Goal: Complete application form: Complete application form

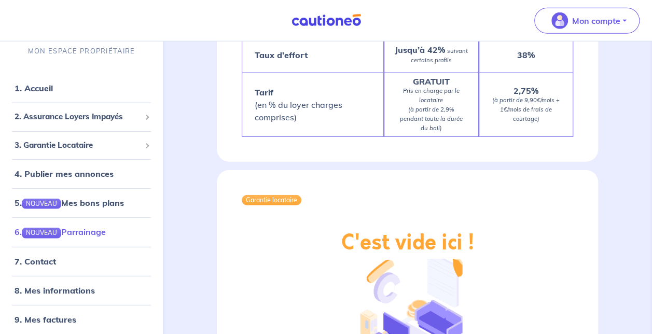
scroll to position [1295, 0]
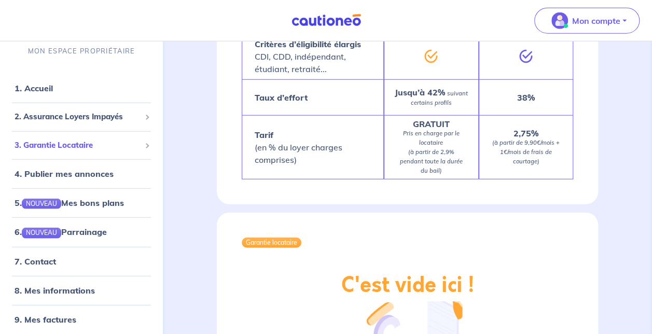
click at [116, 145] on span "3. Garantie Locataire" at bounding box center [78, 145] width 126 height 12
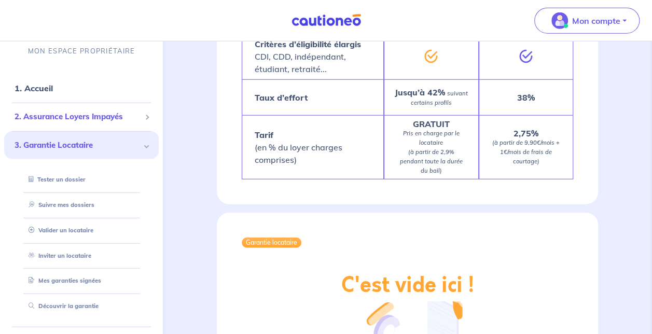
click at [144, 118] on span at bounding box center [146, 117] width 5 height 5
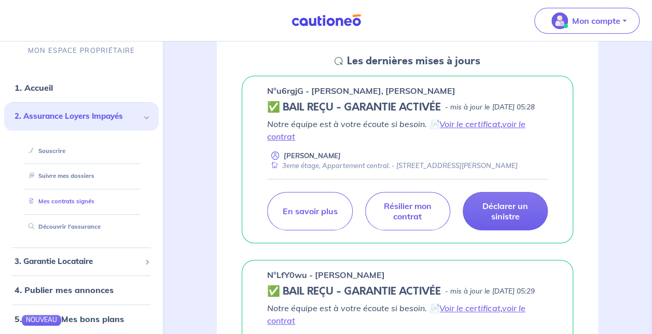
scroll to position [0, 0]
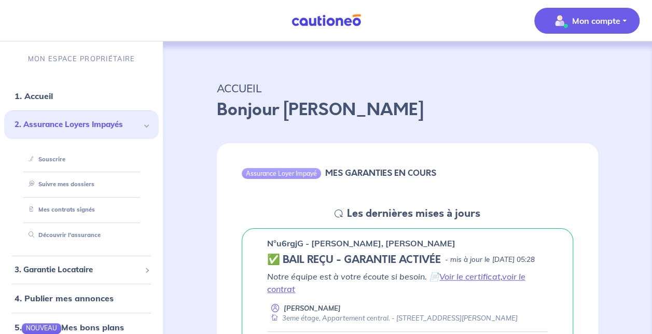
click at [601, 19] on p "Mon compte" at bounding box center [597, 21] width 48 height 12
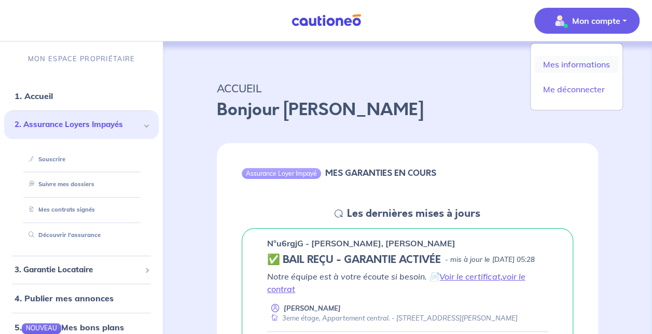
click at [579, 65] on link "Mes informations" at bounding box center [577, 64] width 84 height 17
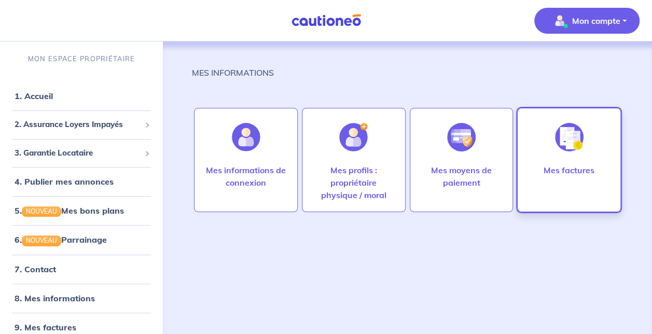
click at [578, 117] on div at bounding box center [569, 137] width 45 height 53
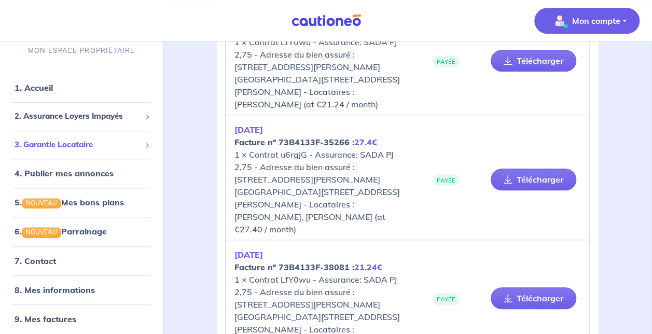
click at [99, 149] on span "3. Garantie Locataire" at bounding box center [78, 145] width 126 height 12
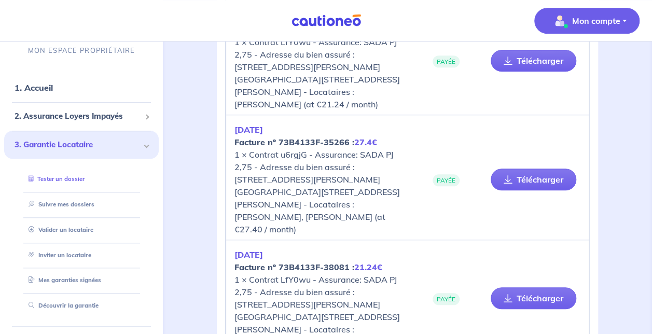
click at [75, 178] on link "Tester un dossier" at bounding box center [54, 179] width 60 height 7
click at [50, 83] on link "1. Accueil" at bounding box center [34, 88] width 38 height 10
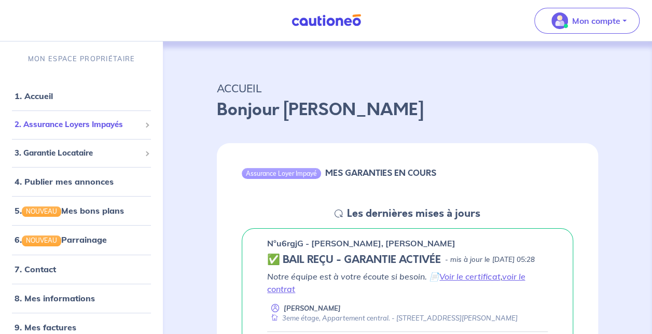
click at [126, 123] on span "2. Assurance Loyers Impayés" at bounding box center [78, 125] width 126 height 12
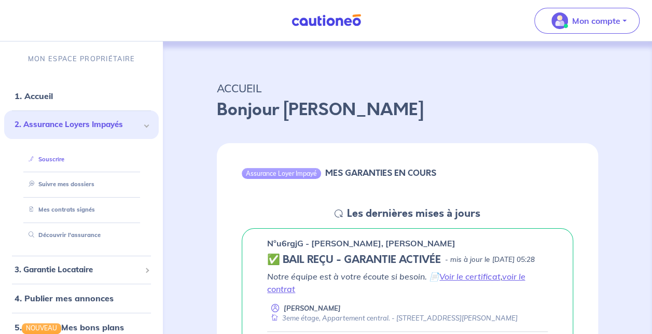
click at [64, 157] on link "Souscrire" at bounding box center [44, 159] width 40 height 7
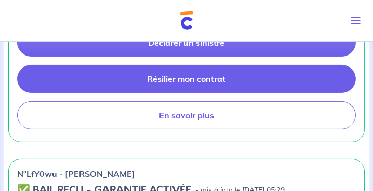
scroll to position [385, 0]
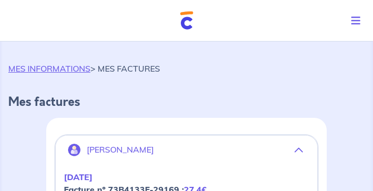
click at [183, 20] on img at bounding box center [186, 20] width 13 height 18
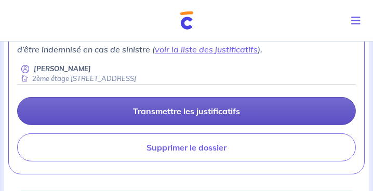
scroll to position [237, 0]
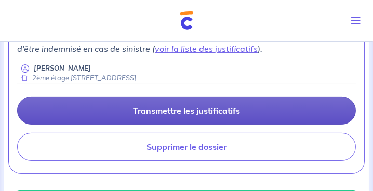
click at [172, 116] on p "Transmettre les justificatifs" at bounding box center [186, 110] width 107 height 10
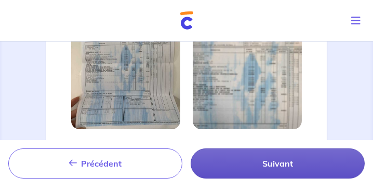
click at [253, 163] on button "Suivant" at bounding box center [278, 163] width 174 height 30
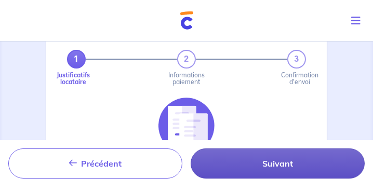
click at [253, 166] on button "Suivant" at bounding box center [278, 163] width 174 height 30
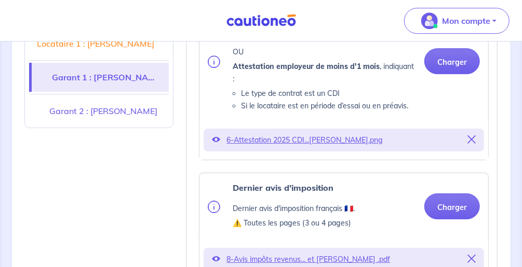
scroll to position [1340, 0]
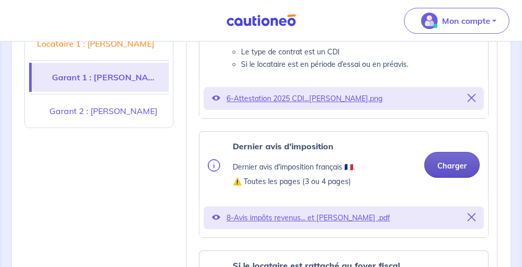
click at [454, 152] on button "Charger" at bounding box center [452, 165] width 56 height 26
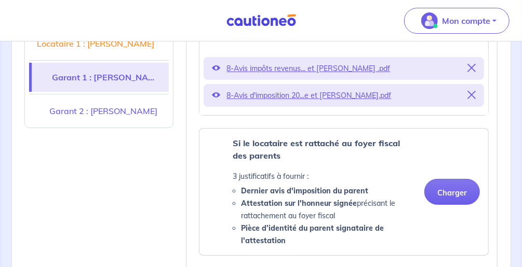
scroll to position [1506, 0]
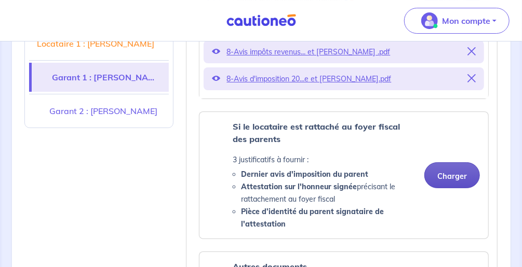
click at [446, 162] on button "Charger" at bounding box center [452, 175] width 56 height 26
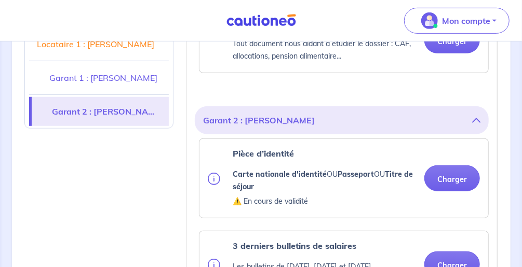
scroll to position [1797, 0]
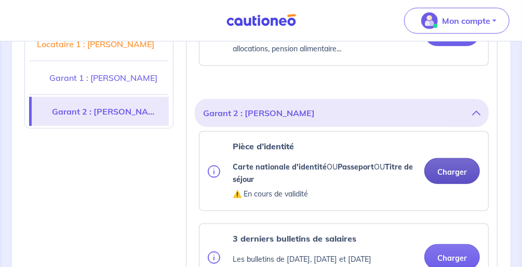
click at [445, 158] on button "Charger" at bounding box center [452, 171] width 56 height 26
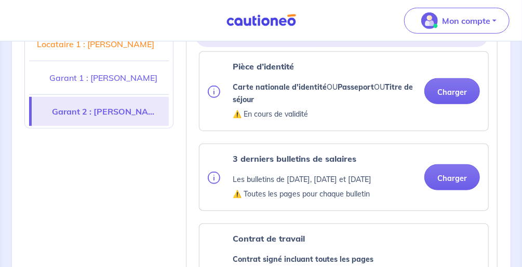
scroll to position [1880, 0]
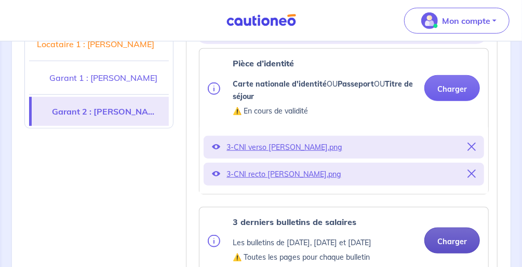
click at [457, 228] on button "Charger" at bounding box center [452, 241] width 56 height 26
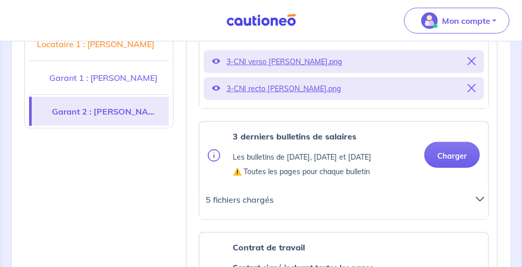
scroll to position [1922, 0]
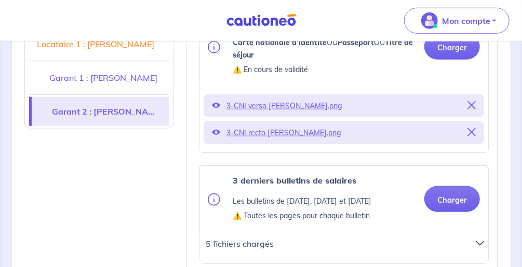
click at [481, 239] on icon at bounding box center [479, 243] width 8 height 8
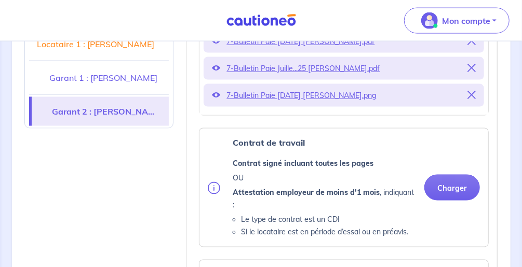
scroll to position [2212, 0]
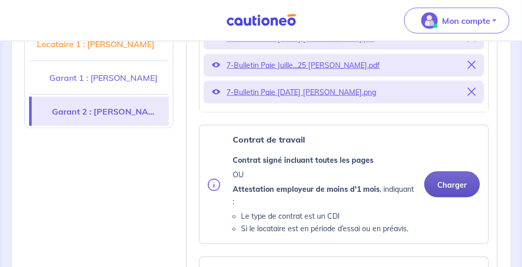
click at [454, 172] on button "Charger" at bounding box center [452, 185] width 56 height 26
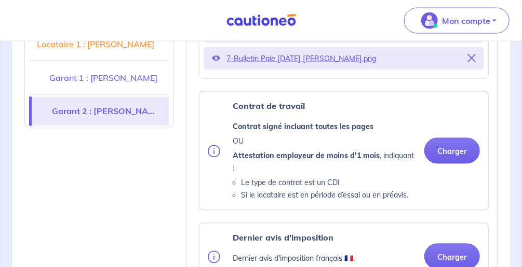
scroll to position [2295, 0]
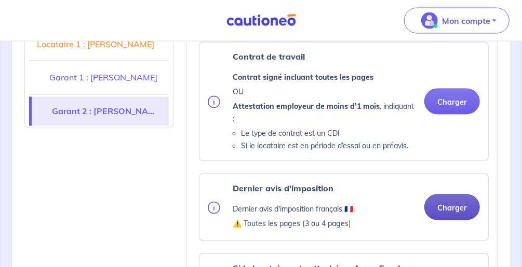
click at [446, 195] on button "Charger" at bounding box center [452, 208] width 56 height 26
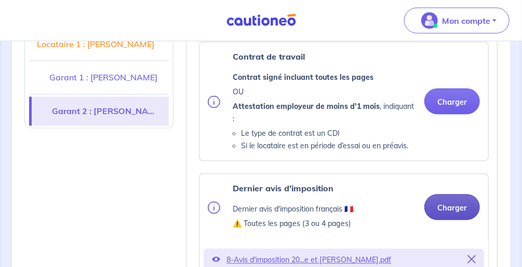
click at [458, 195] on button "Charger" at bounding box center [452, 208] width 56 height 26
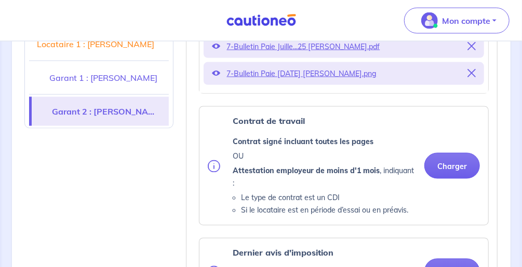
scroll to position [2088, 0]
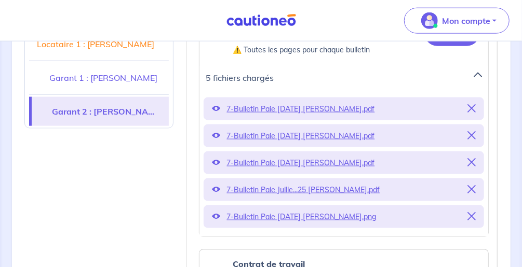
click at [138, 52] on link "Locataire 1 : [PERSON_NAME]" at bounding box center [99, 44] width 140 height 29
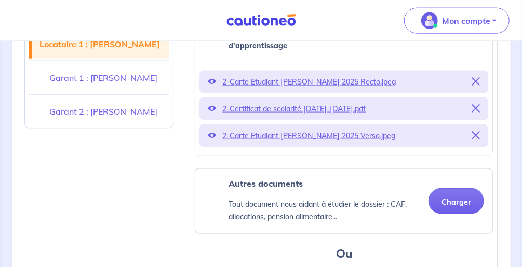
scroll to position [563, 0]
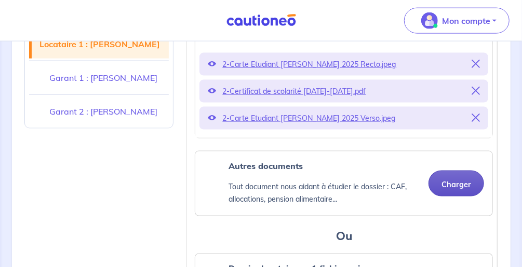
click at [467, 173] on button "Charger" at bounding box center [456, 184] width 56 height 26
click at [452, 172] on button "Charger" at bounding box center [456, 184] width 56 height 26
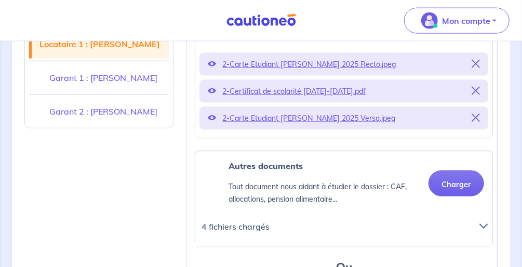
click at [482, 223] on icon at bounding box center [483, 227] width 8 height 8
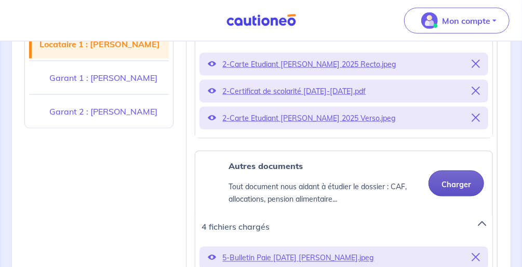
click at [458, 171] on button "Charger" at bounding box center [456, 184] width 56 height 26
click at [474, 174] on button "Charger" at bounding box center [456, 184] width 56 height 26
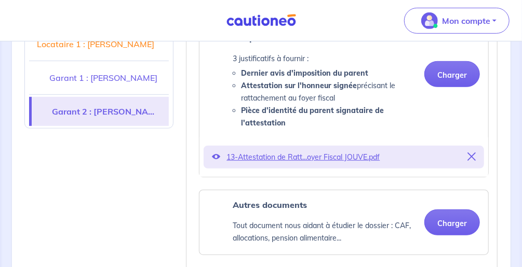
scroll to position [1850, 0]
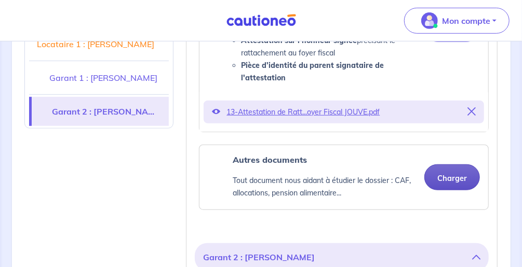
click at [455, 165] on button "Charger" at bounding box center [452, 178] width 56 height 26
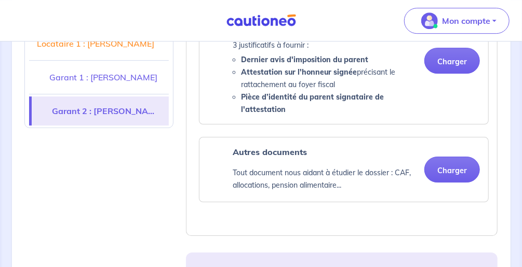
scroll to position [2888, 0]
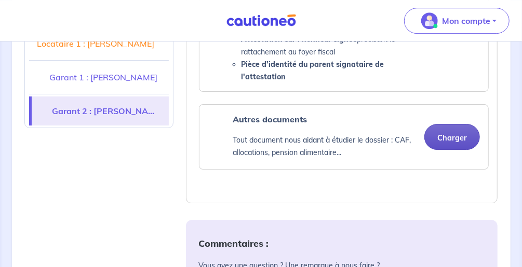
click at [475, 124] on button "Charger" at bounding box center [452, 137] width 56 height 26
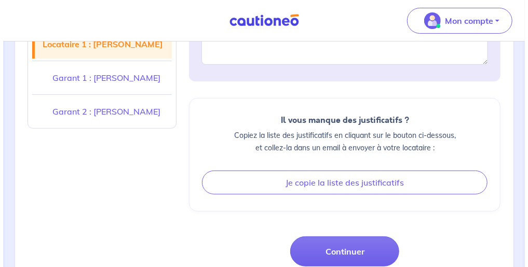
scroll to position [3220, 0]
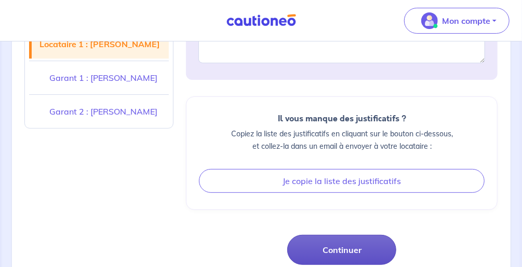
click at [364, 235] on button "Continuer" at bounding box center [341, 250] width 109 height 30
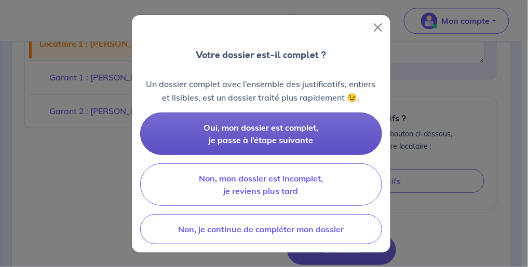
click at [271, 128] on span "Oui, mon dossier est complet, je passe à l’étape suivante" at bounding box center [260, 134] width 115 height 23
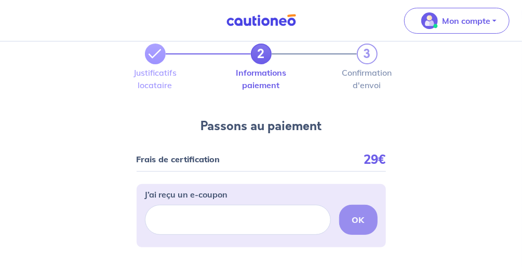
scroll to position [42, 0]
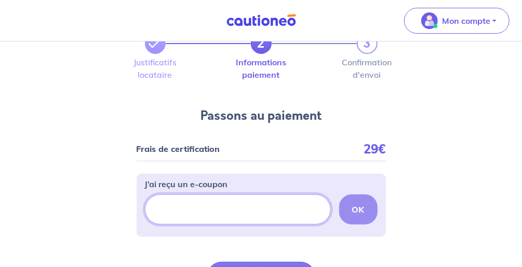
click at [277, 204] on input "J’ai reçu un e-coupon" at bounding box center [238, 210] width 186 height 30
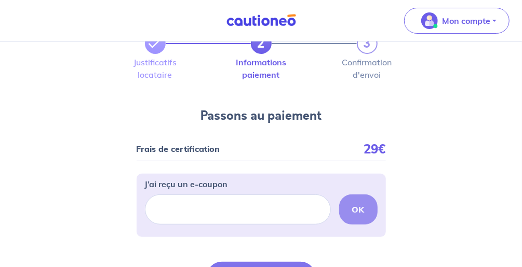
scroll to position [83, 0]
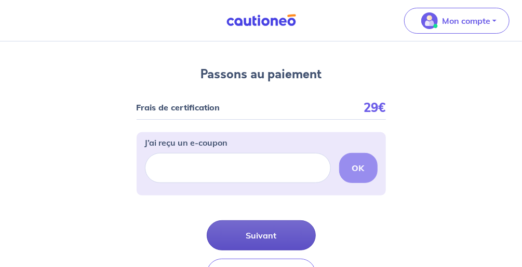
click at [287, 227] on button "Suivant" at bounding box center [261, 236] width 109 height 30
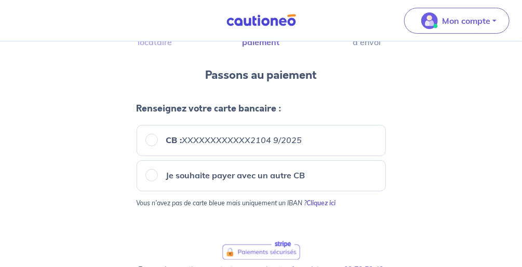
scroll to position [64, 0]
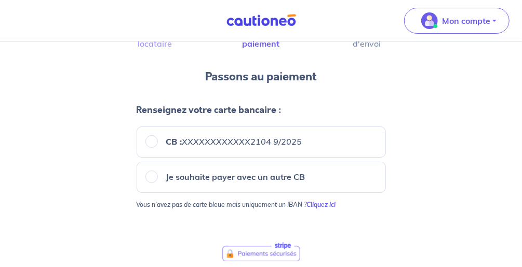
click at [230, 140] on em "XXXXXXXXXXXX2104 9/2025" at bounding box center [242, 142] width 120 height 10
click at [158, 140] on input "CB : XXXXXXXXXXXX2104 9/2025" at bounding box center [151, 141] width 12 height 12
radio input "true"
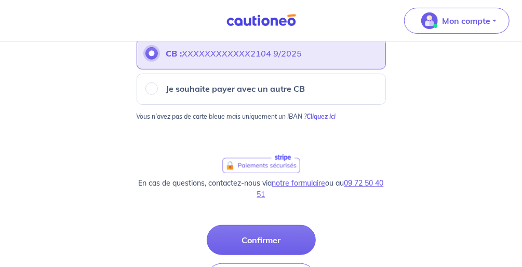
scroll to position [166, 0]
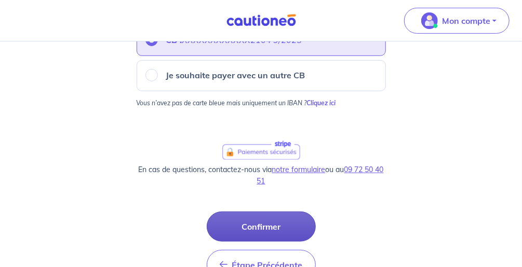
click at [278, 225] on button "Confirmer" at bounding box center [261, 227] width 109 height 30
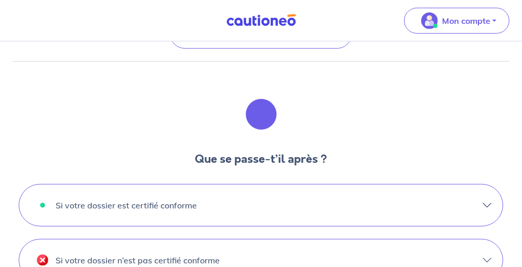
scroll to position [291, 0]
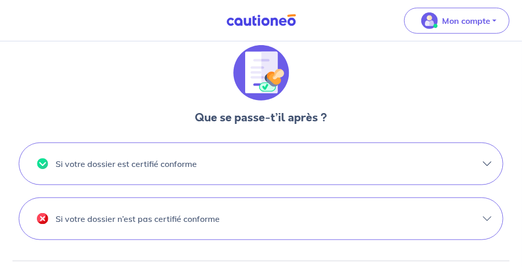
click at [294, 147] on button "Si votre dossier est certifié conforme" at bounding box center [260, 164] width 483 height 42
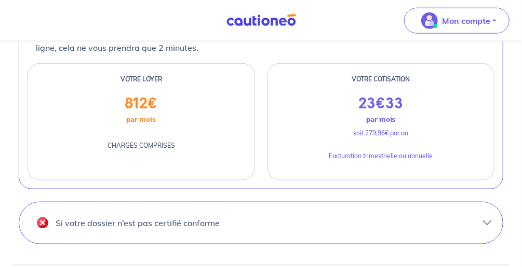
scroll to position [540, 0]
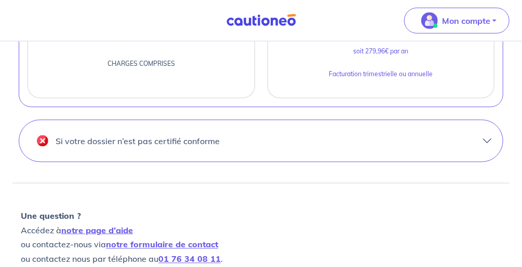
click at [480, 125] on button "Si votre dossier n’est pas certifié conforme" at bounding box center [260, 141] width 483 height 42
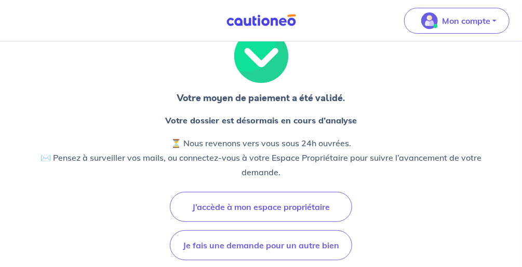
scroll to position [0, 0]
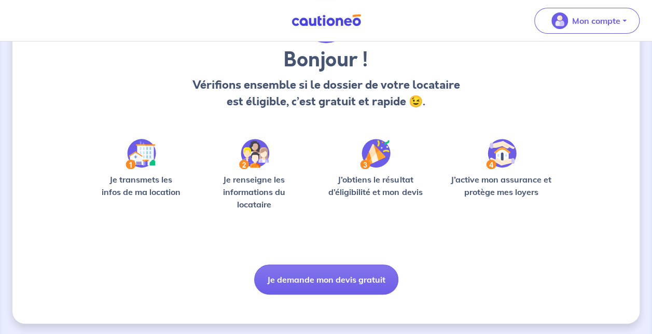
scroll to position [83, 0]
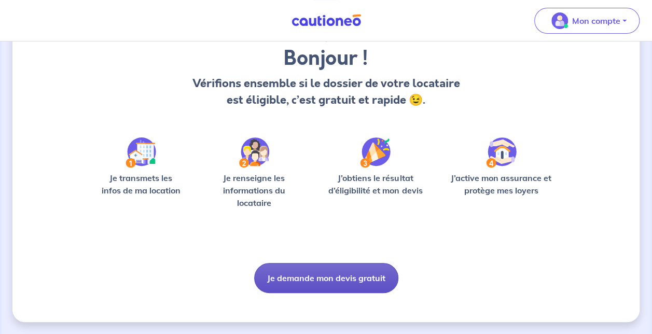
click at [359, 275] on button "Je demande mon devis gratuit" at bounding box center [326, 278] width 144 height 30
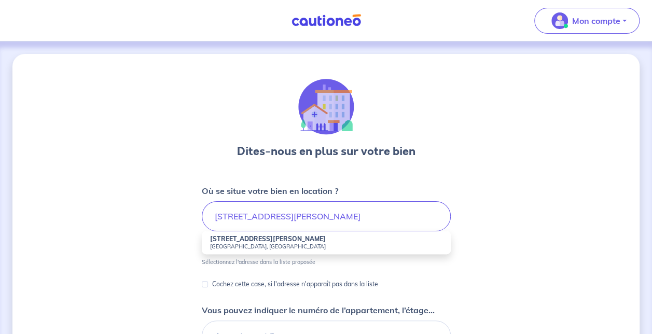
click at [268, 247] on small "Lyon, France" at bounding box center [326, 246] width 233 height 7
type input "11 Rue du Docteur Rebatel, Lyon, France"
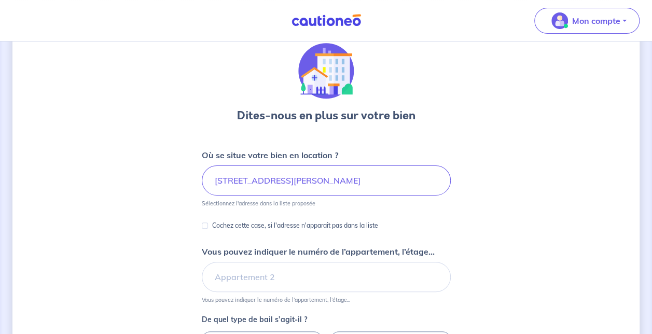
scroll to position [52, 0]
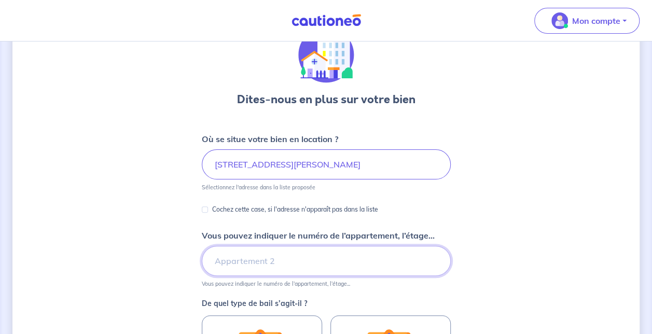
click at [384, 268] on input "Vous pouvez indiquer le numéro de l’appartement, l’étage..." at bounding box center [326, 261] width 249 height 30
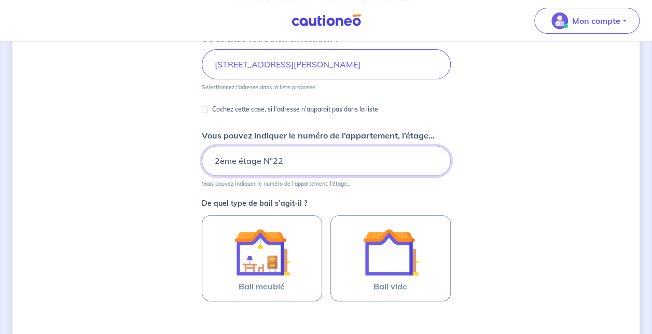
scroll to position [156, 0]
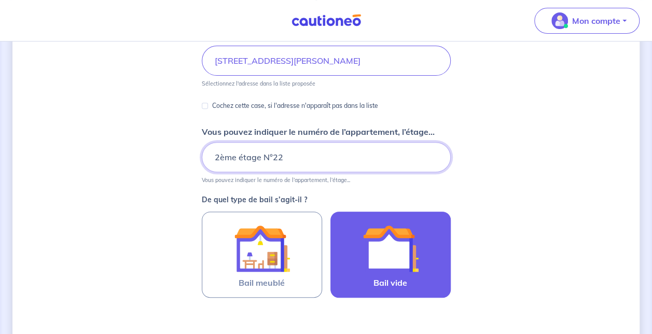
type input "2ème étage N°22"
click at [414, 241] on img at bounding box center [391, 249] width 56 height 56
click at [0, 0] on input "Bail vide" at bounding box center [0, 0] width 0 height 0
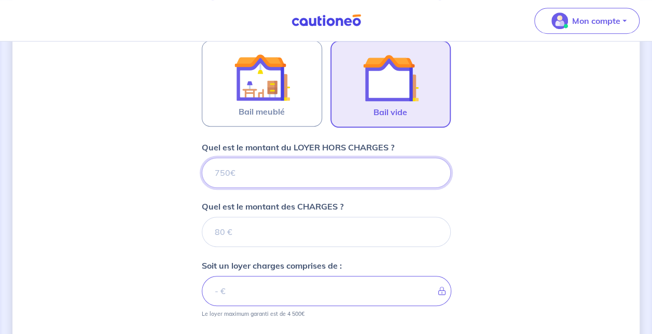
scroll to position [332, 0]
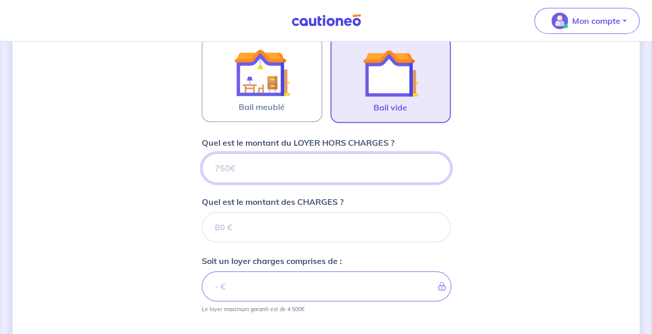
click at [325, 167] on input "Quel est le montant du LOYER HORS CHARGES ?" at bounding box center [326, 168] width 249 height 30
type input "74"
type input "742"
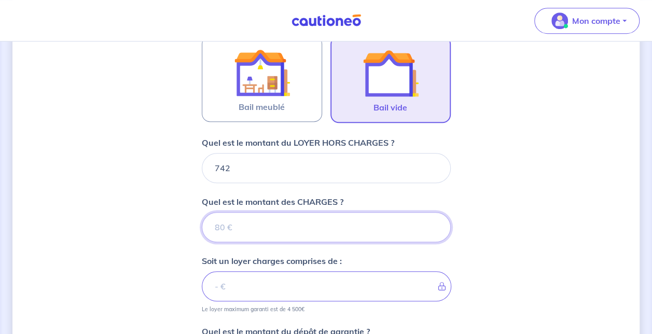
click at [284, 220] on input "Quel est le montant des CHARGES ?" at bounding box center [326, 227] width 249 height 30
type input "70"
type input "812"
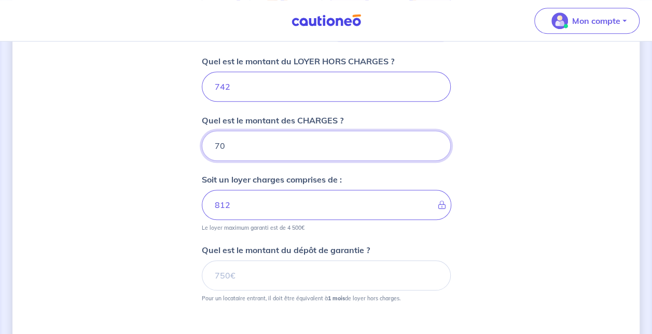
scroll to position [436, 0]
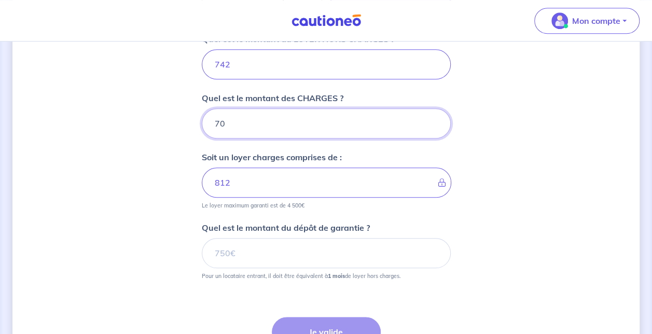
type input "70"
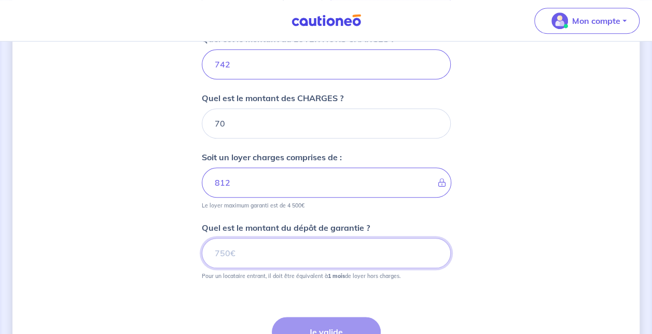
click at [290, 254] on input "Quel est le montant du dépôt de garantie ?" at bounding box center [326, 253] width 249 height 30
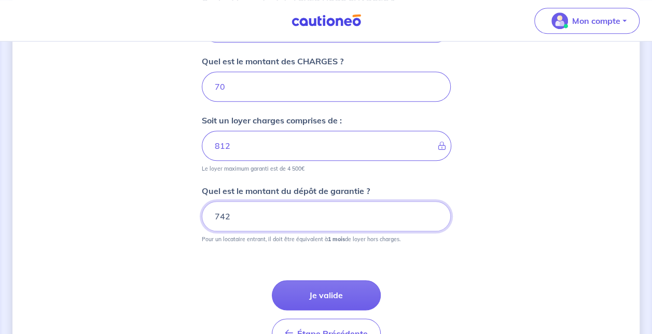
scroll to position [487, 0]
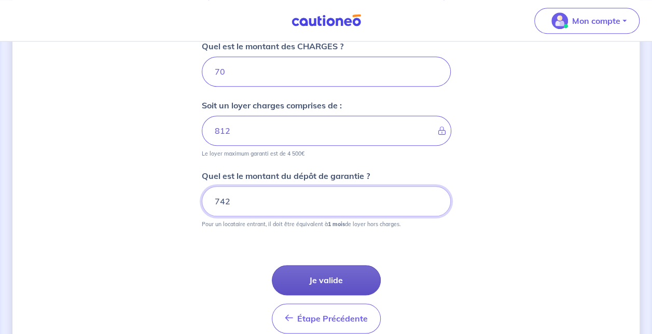
type input "742"
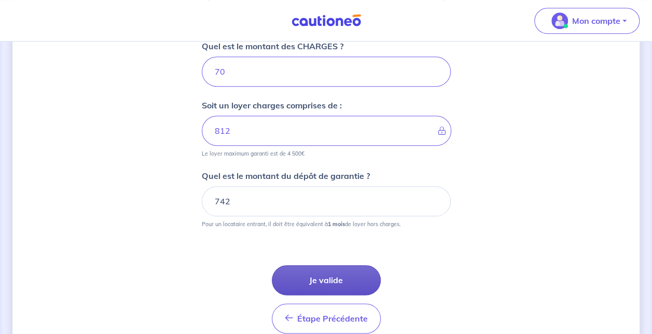
click at [347, 281] on button "Je valide" at bounding box center [326, 280] width 109 height 30
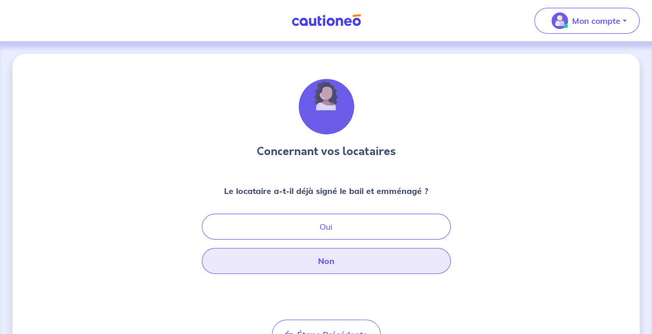
click at [345, 256] on button "Non" at bounding box center [326, 261] width 249 height 26
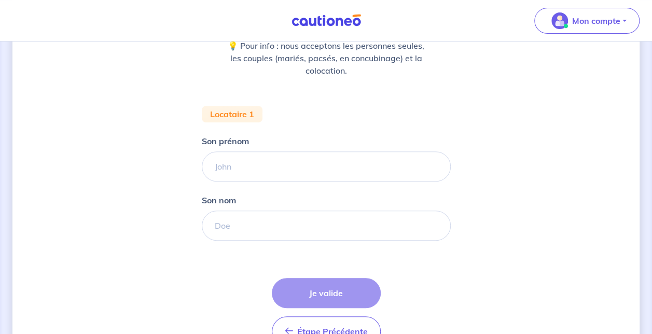
scroll to position [156, 0]
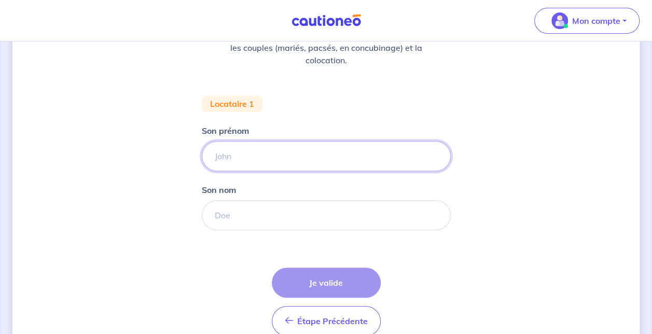
click at [297, 161] on input "Son prénom" at bounding box center [326, 156] width 249 height 30
type input "[PERSON_NAME]"
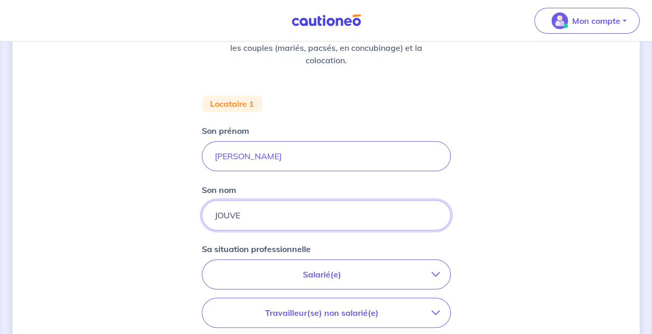
type input "JOUVE"
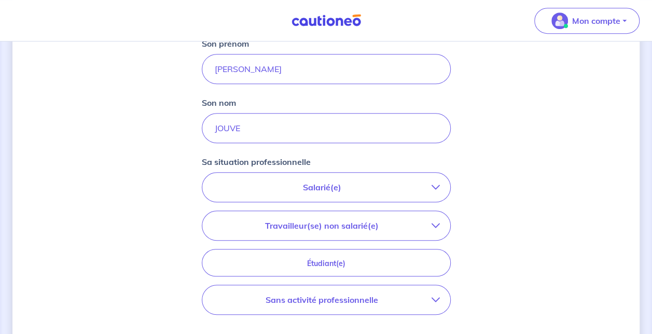
scroll to position [260, 0]
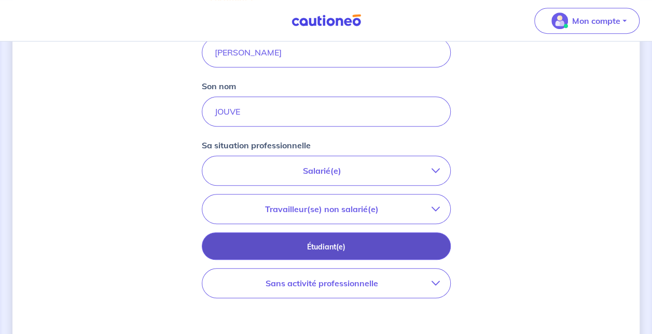
click at [370, 241] on p "Étudiant(e)" at bounding box center [326, 246] width 223 height 11
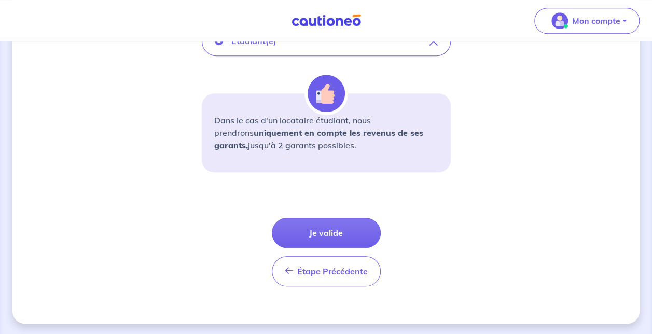
scroll to position [389, 0]
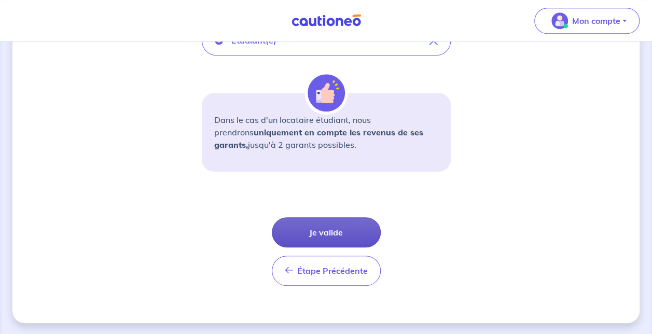
click at [343, 228] on button "Je valide" at bounding box center [326, 232] width 109 height 30
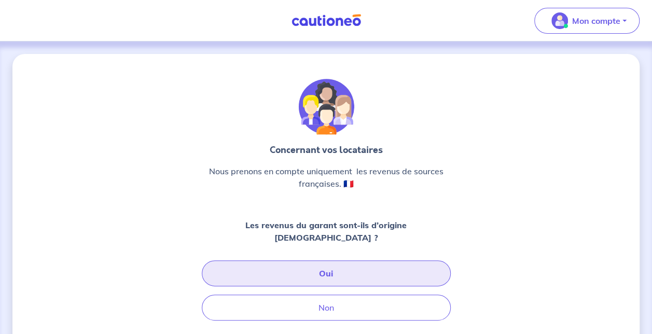
click at [363, 261] on button "Oui" at bounding box center [326, 274] width 249 height 26
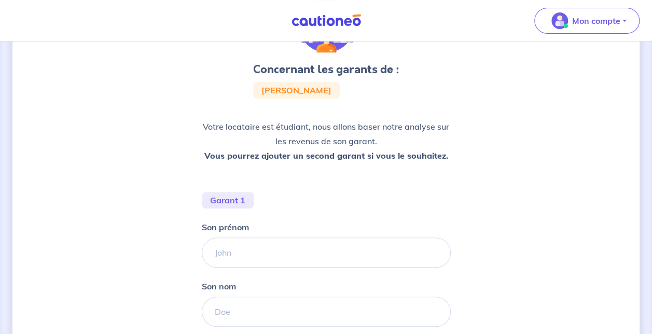
scroll to position [104, 0]
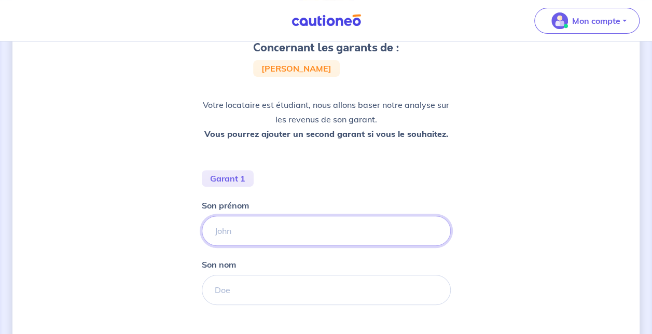
click at [252, 230] on input "Son prénom" at bounding box center [326, 231] width 249 height 30
type input "Michel"
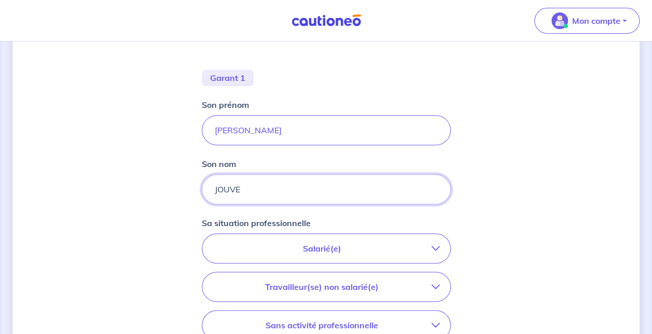
scroll to position [208, 0]
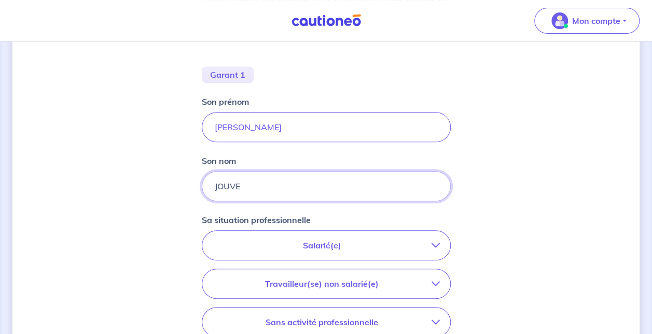
type input "JOUVE"
click at [311, 247] on p "Salarié(e)" at bounding box center [322, 245] width 219 height 12
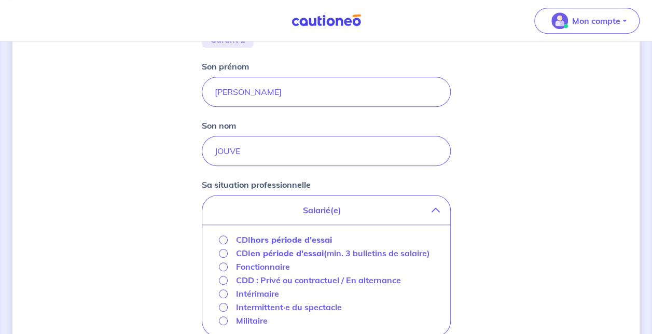
scroll to position [260, 0]
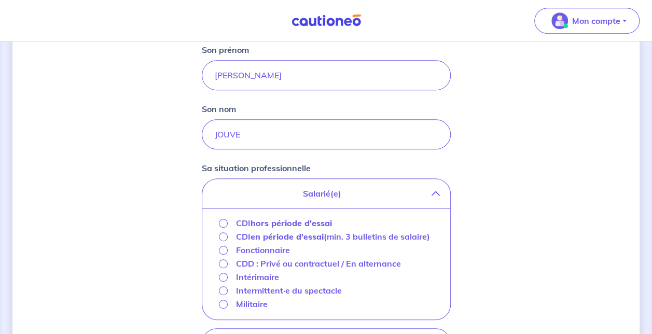
click at [310, 221] on strong "hors période d'essai" at bounding box center [291, 223] width 81 height 10
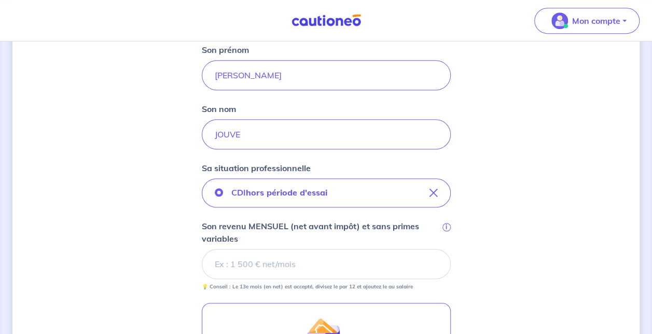
click at [273, 264] on input "Son revenu MENSUEL (net avant impôt) et sans primes variables i" at bounding box center [326, 264] width 249 height 30
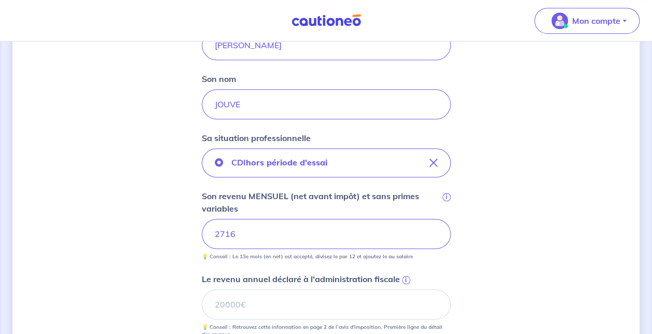
scroll to position [311, 0]
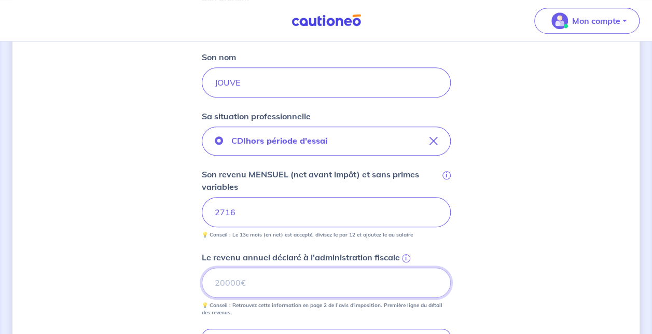
click at [314, 277] on input "Le revenu annuel déclaré à l'administration fiscale i" at bounding box center [326, 283] width 249 height 30
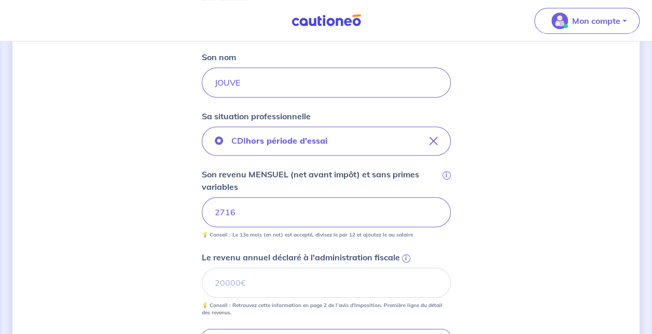
click at [405, 259] on span "i" at bounding box center [406, 258] width 8 height 8
click at [405, 268] on input "Le revenu annuel déclaré à l'administration fiscale i" at bounding box center [326, 283] width 249 height 30
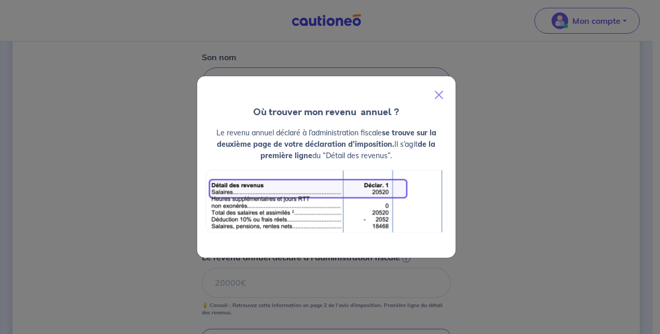
click at [360, 281] on div "Où trouver mon revenu  annuel ? Le revenu annuel déclaré à l’administration fis…" at bounding box center [330, 167] width 660 height 334
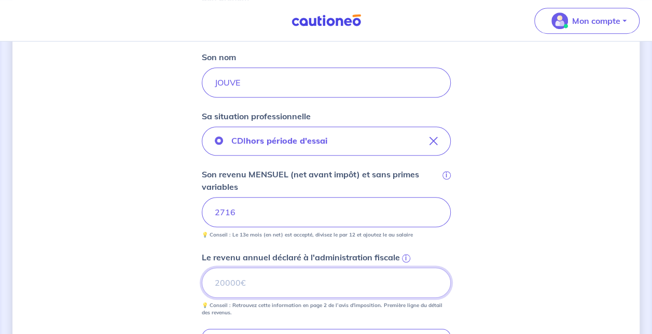
click at [271, 279] on input "Le revenu annuel déclaré à l'administration fiscale i" at bounding box center [326, 283] width 249 height 30
type input "27180"
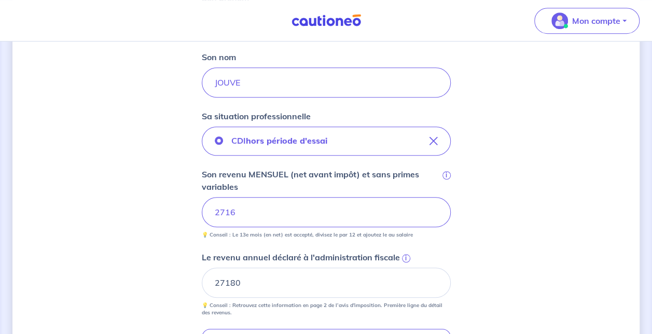
click at [88, 196] on div "Concernant les garants de : Marie Jouve Votre locataire est étudiant, nous allo…" at bounding box center [326, 160] width 628 height 834
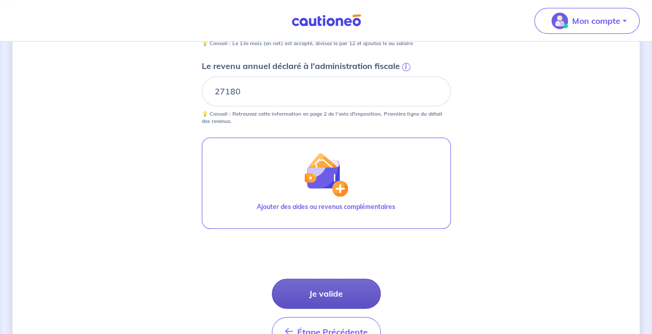
scroll to position [519, 0]
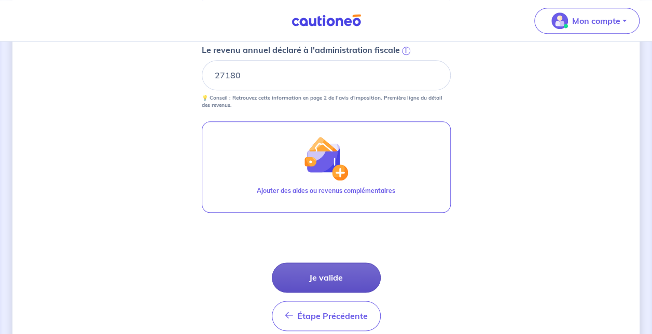
click at [327, 275] on button "Je valide" at bounding box center [326, 278] width 109 height 30
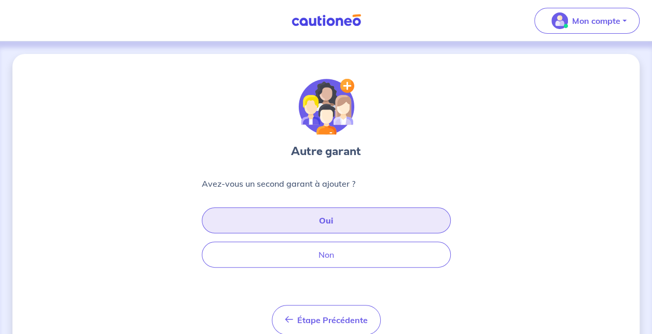
click at [342, 217] on button "Oui" at bounding box center [326, 221] width 249 height 26
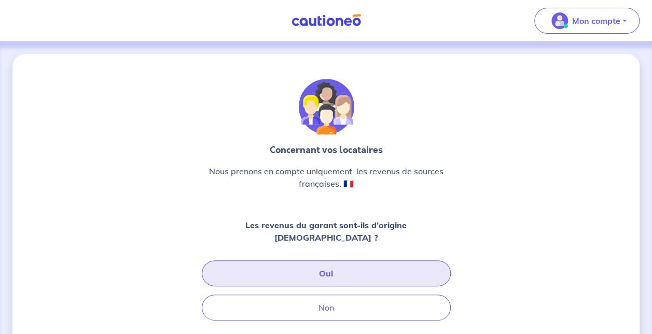
click at [343, 261] on button "Oui" at bounding box center [326, 274] width 249 height 26
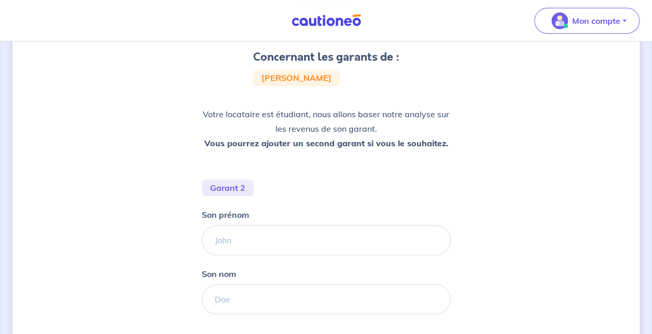
scroll to position [104, 0]
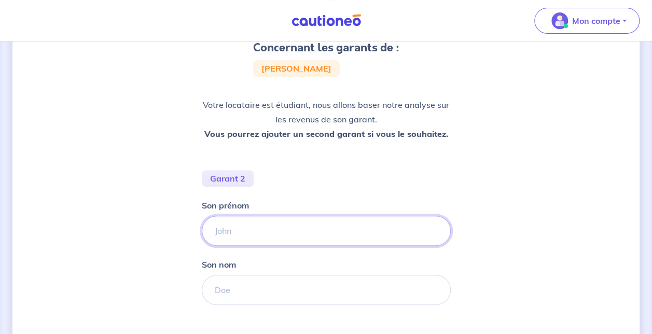
click at [296, 227] on input "Son prénom" at bounding box center [326, 231] width 249 height 30
type input "Fabienne"
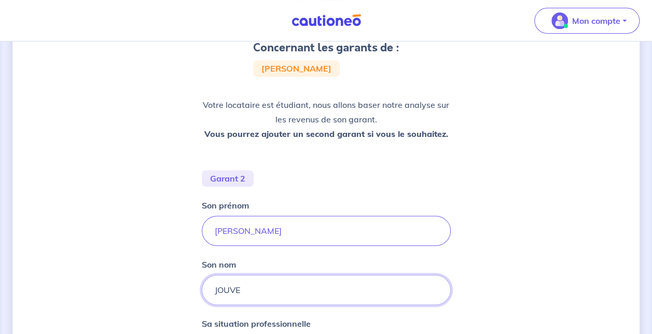
type input "JOUVE"
click at [72, 195] on div "Concernant les garants de : Marie Jouve Votre locataire est étudiant, nous allo…" at bounding box center [326, 271] width 628 height 643
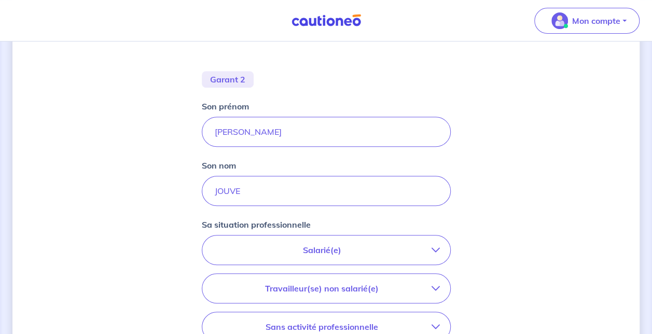
scroll to position [208, 0]
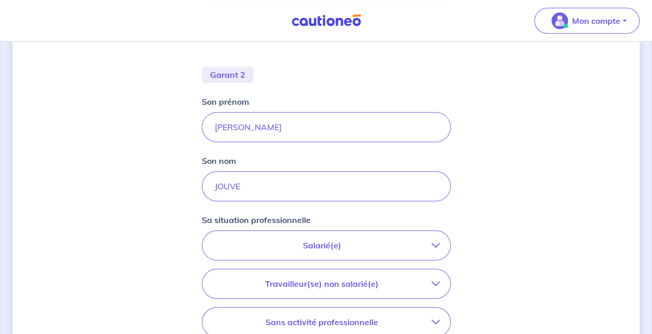
click at [310, 243] on p "Salarié(e)" at bounding box center [322, 245] width 219 height 12
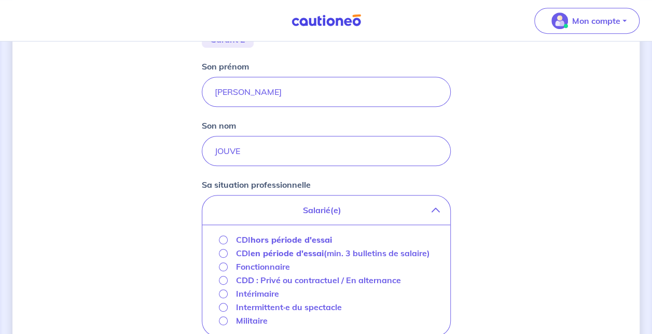
scroll to position [260, 0]
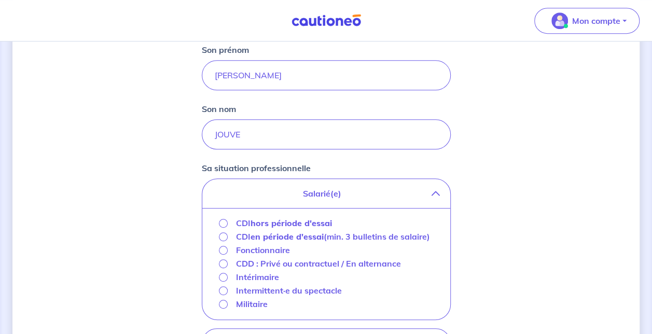
click at [302, 221] on strong "hors période d'essai" at bounding box center [291, 223] width 81 height 10
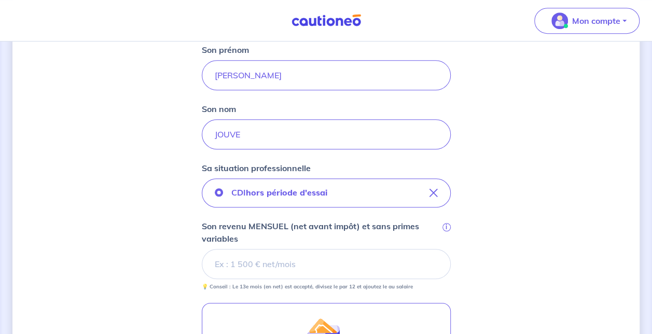
click at [267, 266] on input "Son revenu MENSUEL (net avant impôt) et sans primes variables i" at bounding box center [326, 264] width 249 height 30
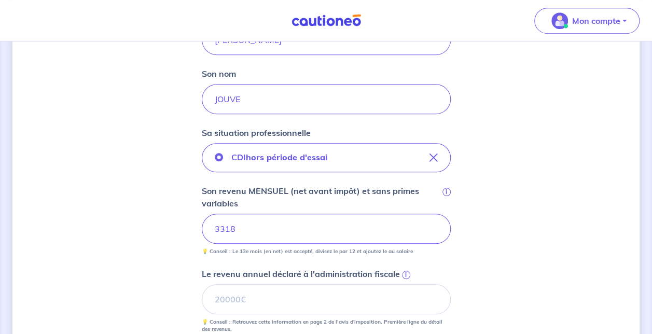
scroll to position [311, 0]
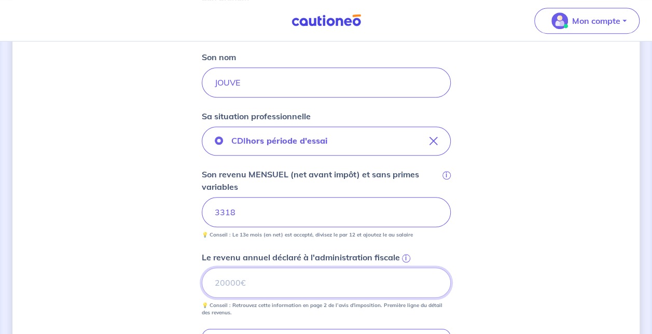
click at [277, 277] on input "Le revenu annuel déclaré à l'administration fiscale i" at bounding box center [326, 283] width 249 height 30
type input "41276"
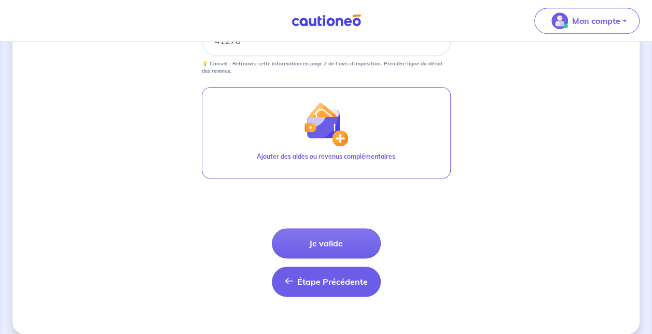
scroll to position [563, 0]
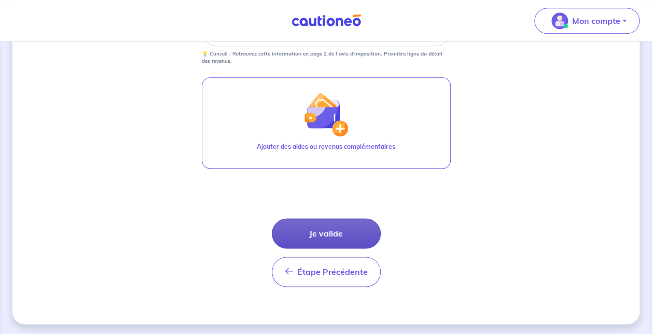
click at [339, 239] on button "Je valide" at bounding box center [326, 234] width 109 height 30
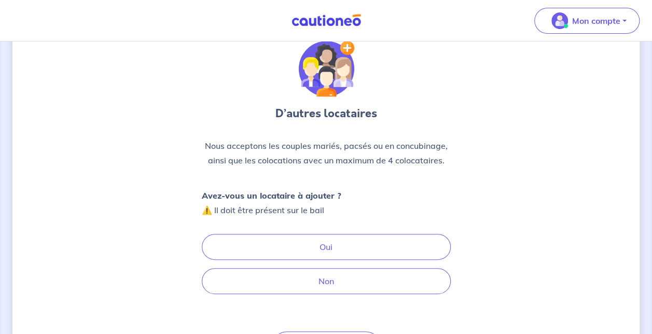
scroll to position [52, 0]
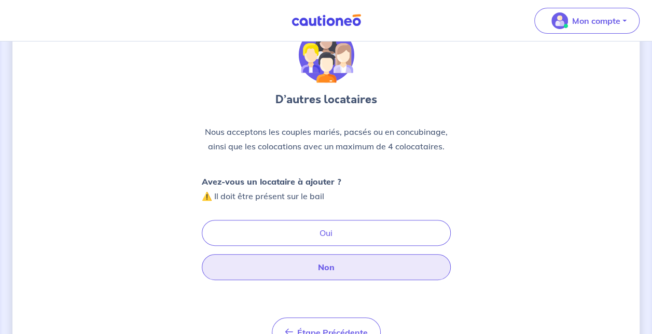
click at [356, 269] on button "Non" at bounding box center [326, 267] width 249 height 26
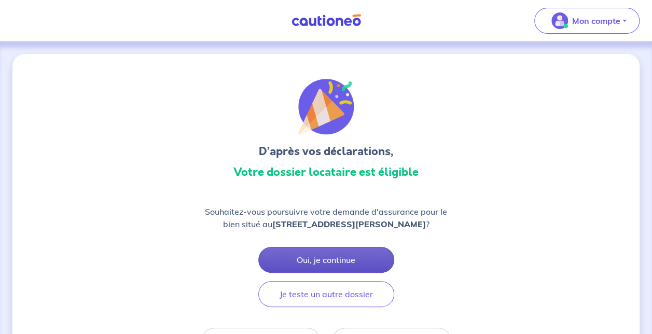
click at [361, 262] on button "Oui, je continue" at bounding box center [327, 260] width 136 height 26
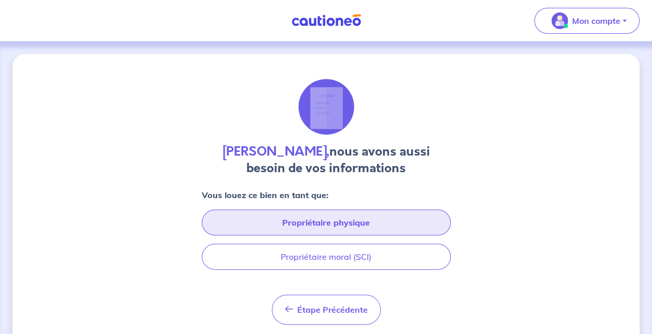
click at [348, 223] on button "Propriétaire physique" at bounding box center [326, 223] width 249 height 26
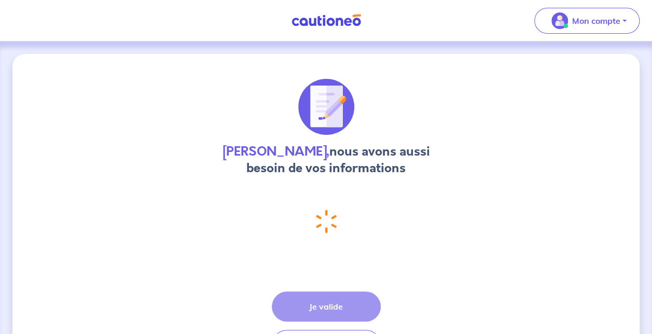
select select "FR"
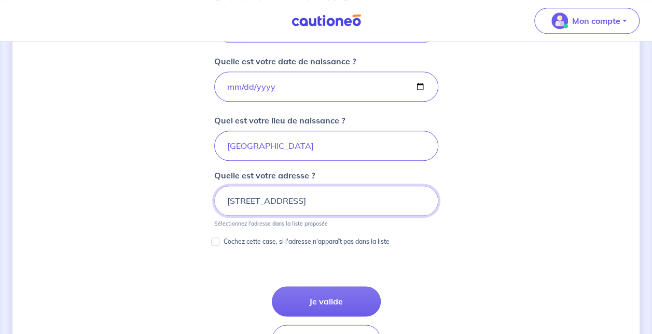
scroll to position [519, 0]
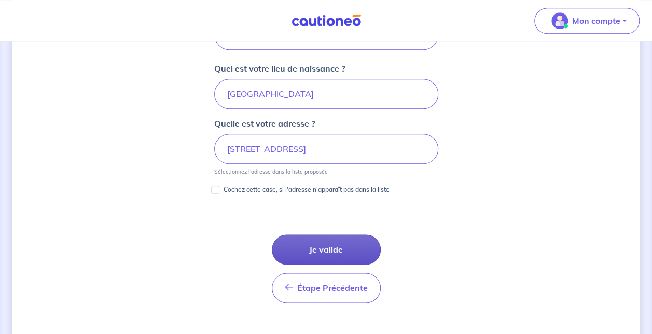
click at [355, 243] on button "Je valide" at bounding box center [326, 250] width 109 height 30
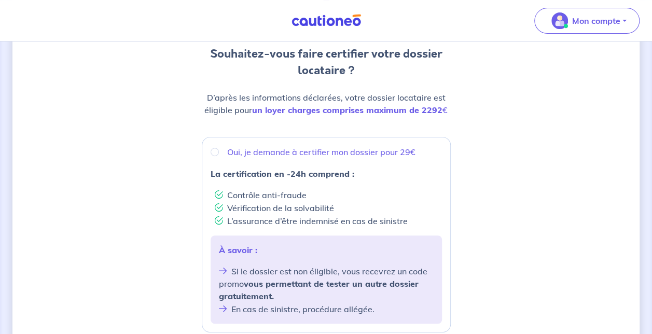
scroll to position [104, 0]
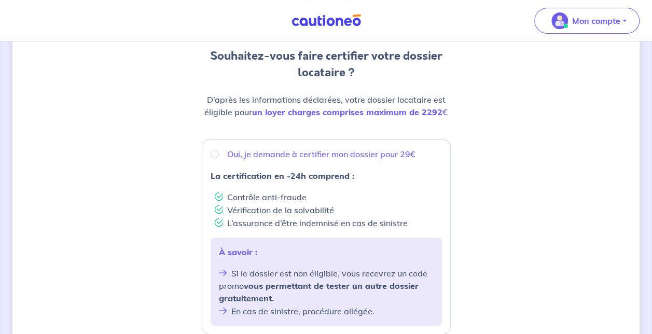
click at [235, 155] on p "Oui, je demande à certifier mon dossier pour 29€" at bounding box center [321, 154] width 188 height 12
click at [219, 155] on input "Oui, je demande à certifier mon dossier pour 29€" at bounding box center [215, 154] width 8 height 8
radio input "true"
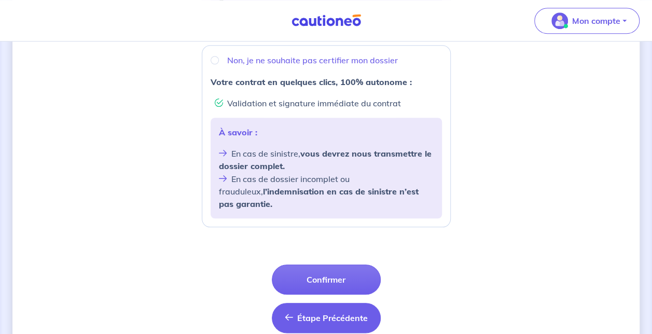
scroll to position [439, 0]
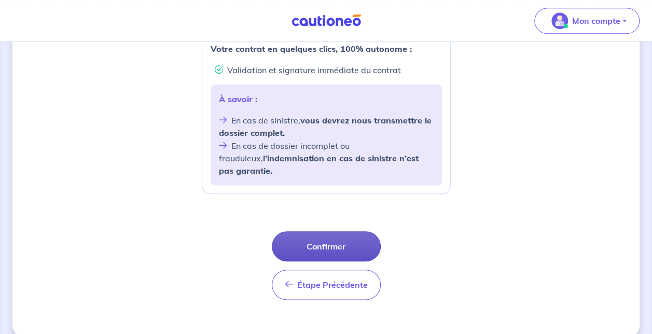
click at [339, 232] on button "Confirmer" at bounding box center [326, 247] width 109 height 30
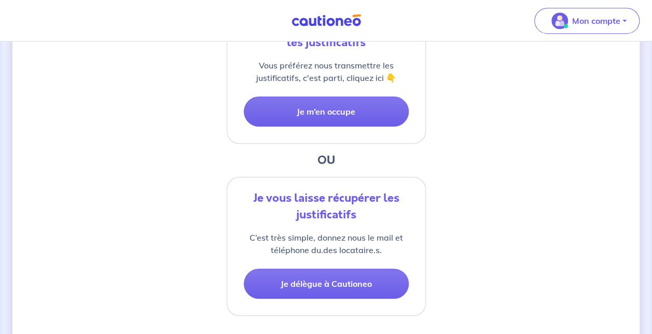
scroll to position [260, 0]
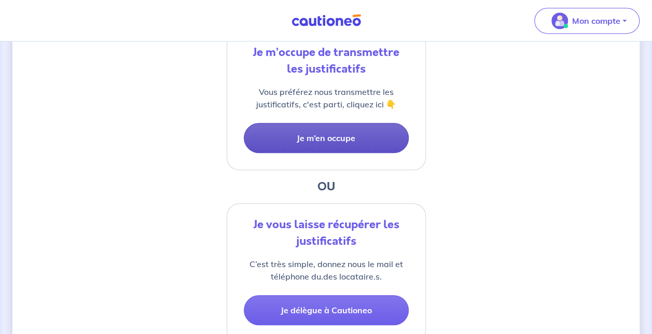
click at [323, 131] on button "Je m’en occupe" at bounding box center [326, 138] width 165 height 30
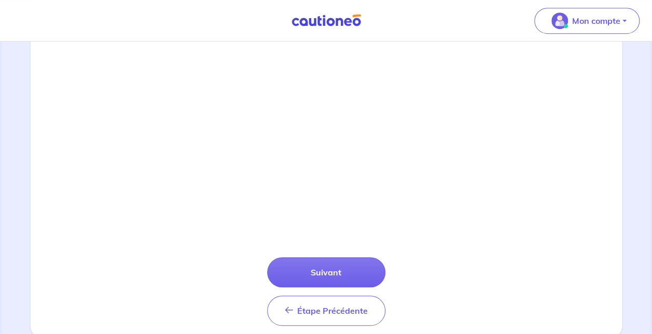
scroll to position [363, 0]
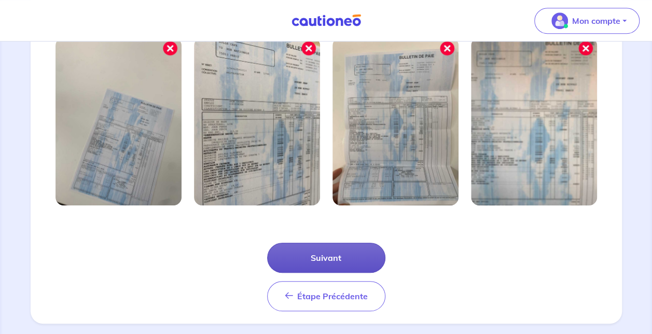
click at [342, 254] on button "Suivant" at bounding box center [326, 258] width 118 height 30
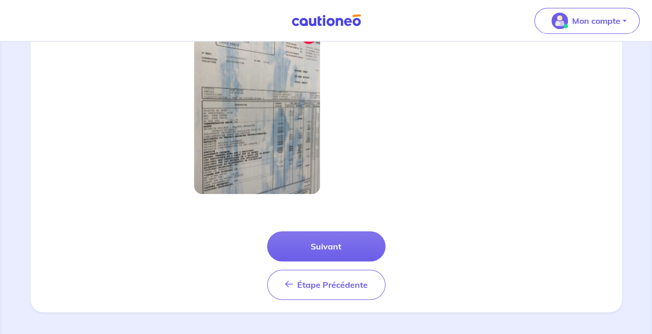
scroll to position [327, 0]
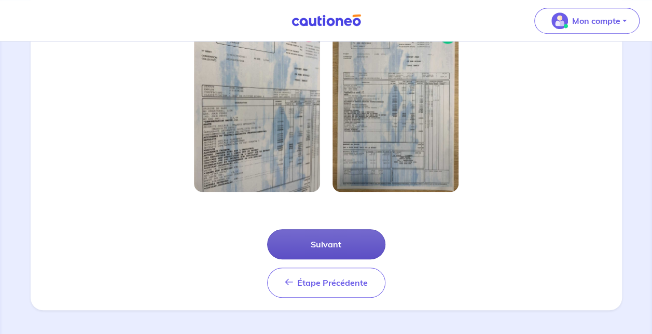
click at [349, 244] on button "Suivant" at bounding box center [326, 244] width 118 height 30
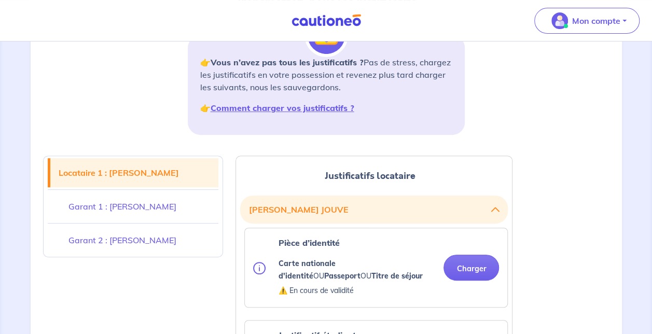
scroll to position [208, 0]
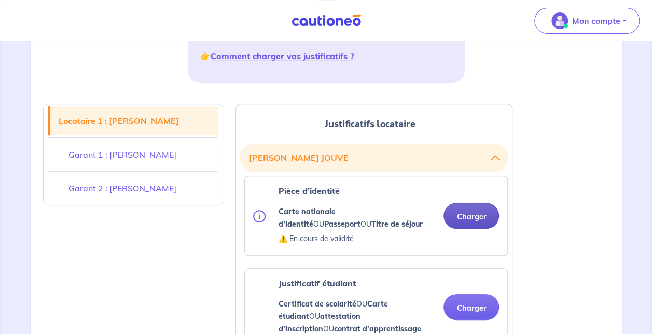
click at [480, 215] on button "Charger" at bounding box center [472, 216] width 56 height 26
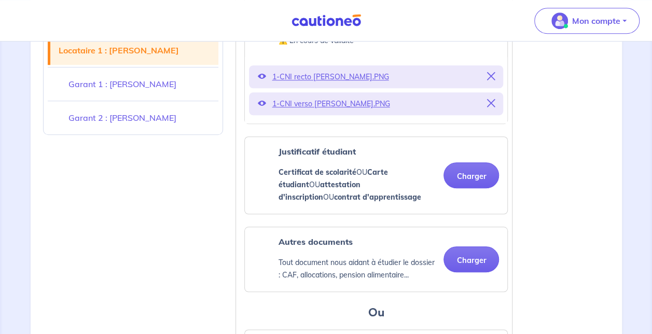
scroll to position [415, 0]
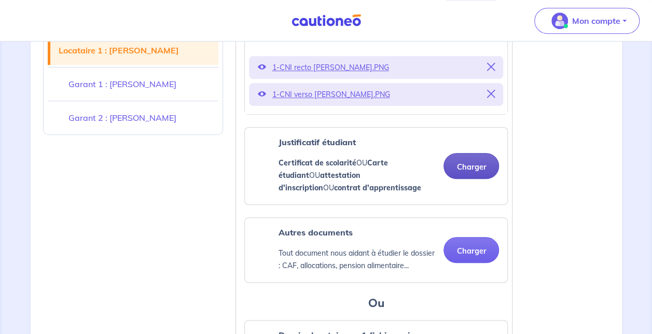
click at [474, 168] on button "Charger" at bounding box center [472, 166] width 56 height 26
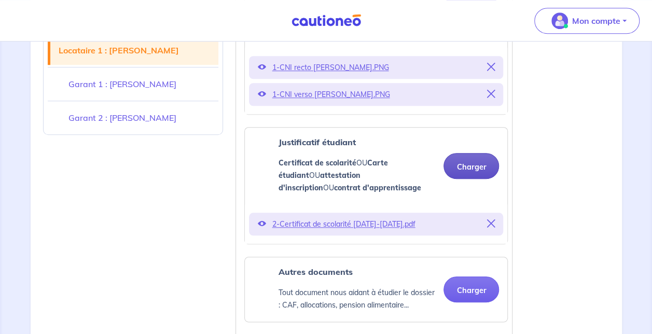
click at [475, 166] on button "Charger" at bounding box center [472, 166] width 56 height 26
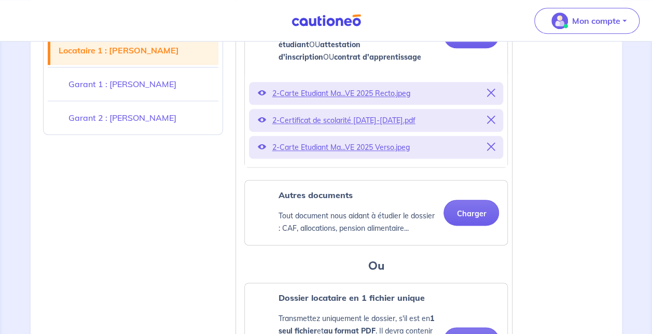
scroll to position [571, 0]
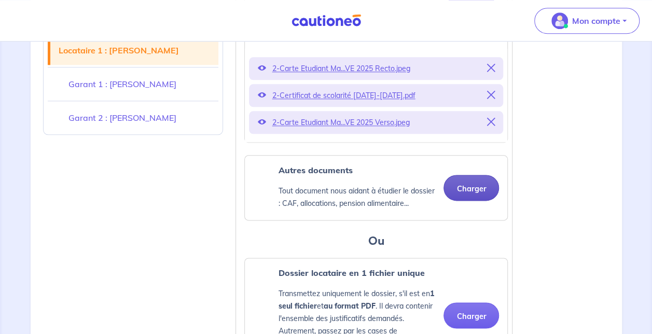
click at [482, 191] on button "Charger" at bounding box center [472, 188] width 56 height 26
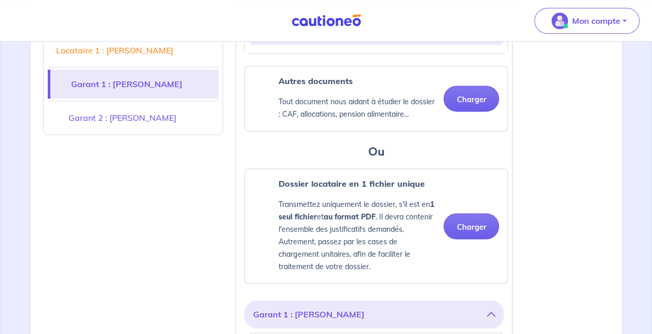
scroll to position [675, 0]
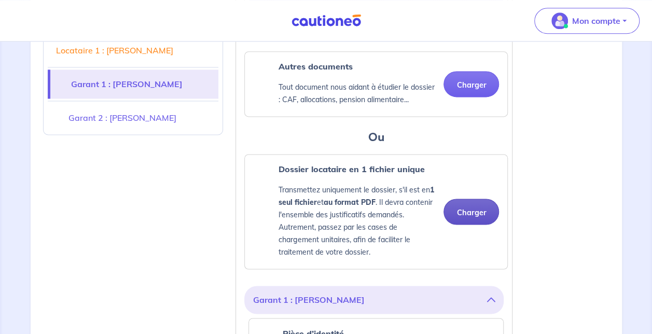
click at [466, 206] on button "Charger" at bounding box center [472, 212] width 56 height 26
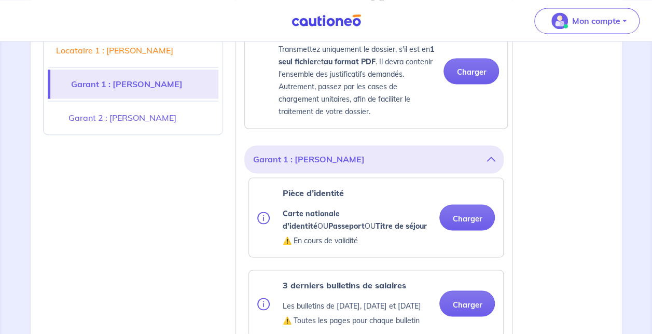
scroll to position [831, 0]
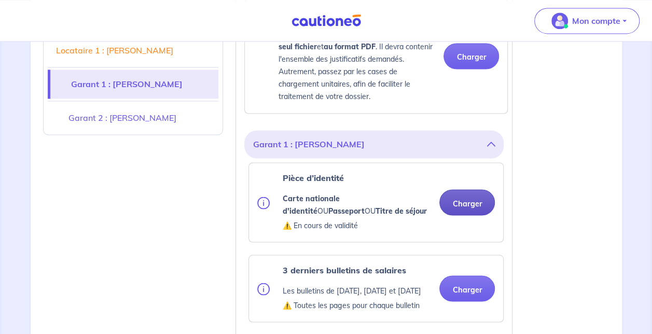
click at [483, 201] on button "Charger" at bounding box center [468, 202] width 56 height 26
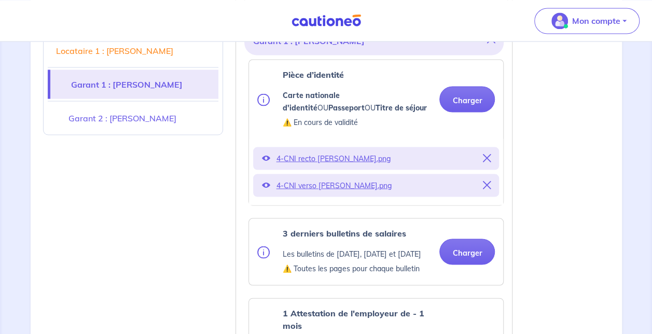
scroll to position [934, 0]
click at [466, 253] on button "Charger" at bounding box center [468, 251] width 56 height 26
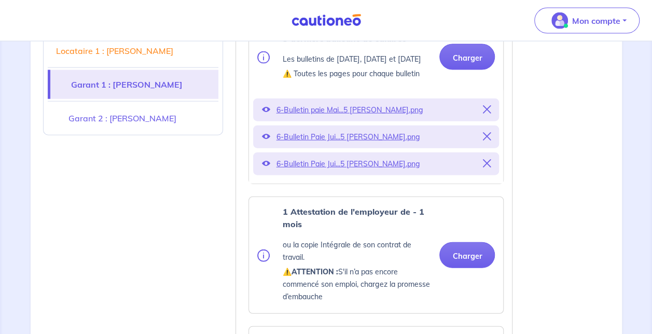
scroll to position [1142, 0]
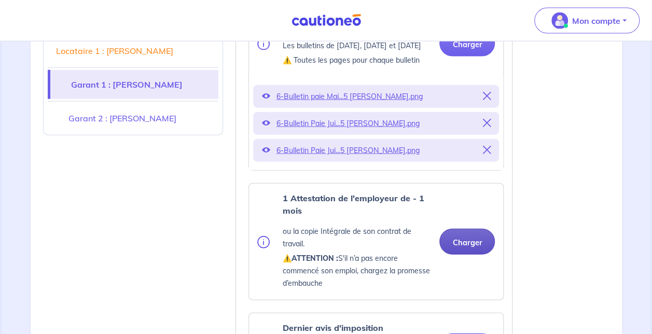
click at [463, 252] on button "Charger" at bounding box center [468, 242] width 56 height 26
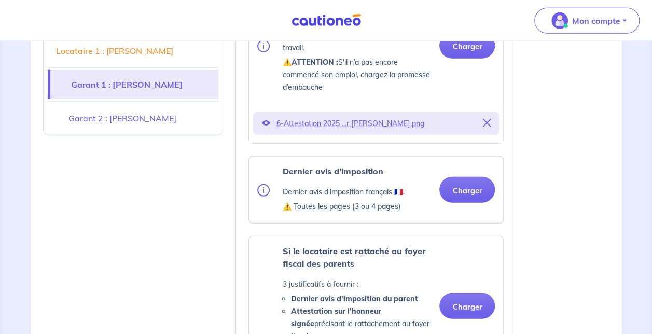
scroll to position [1350, 0]
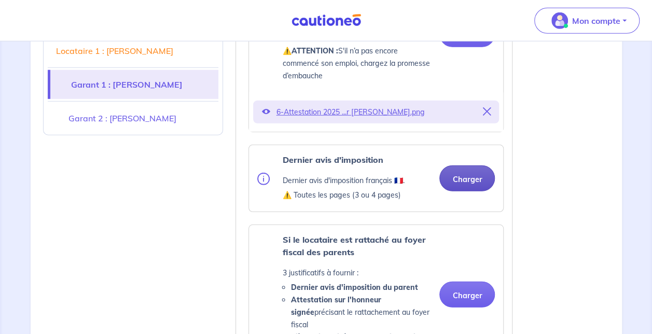
click at [460, 192] on button "Charger" at bounding box center [468, 179] width 56 height 26
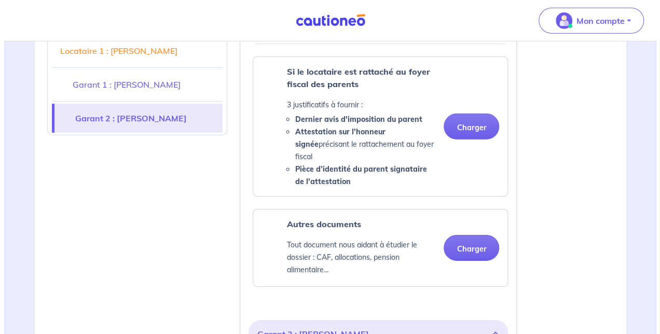
scroll to position [1453, 0]
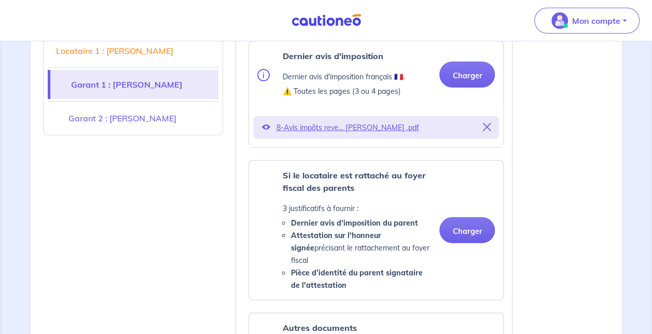
click at [326, 135] on p "8-Avis impôts reve... Michel JOUVE .pdf" at bounding box center [376, 127] width 200 height 15
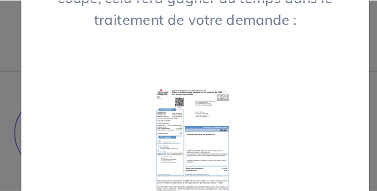
scroll to position [83, 0]
